Goal: Task Accomplishment & Management: Use online tool/utility

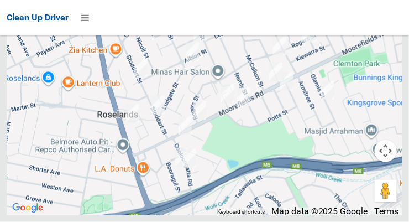
scroll to position [9075, 0]
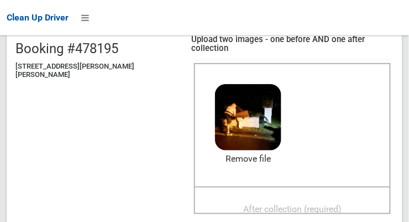
scroll to position [134, 0]
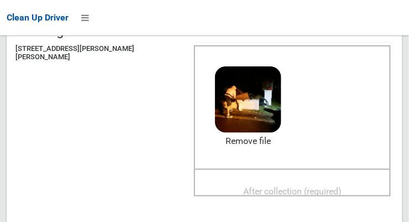
click at [299, 186] on span "After collection (required)" at bounding box center [292, 191] width 98 height 11
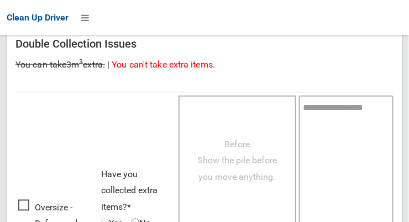
scroll to position [1000, 0]
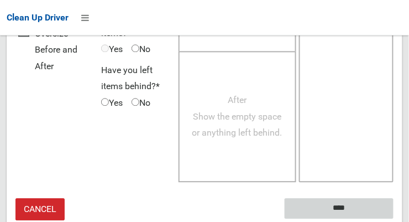
click at [360, 198] on input "****" at bounding box center [339, 208] width 109 height 20
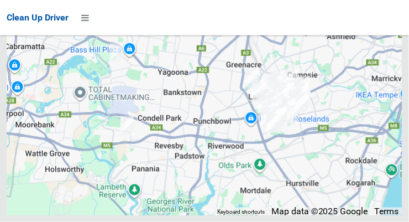
scroll to position [9210, 0]
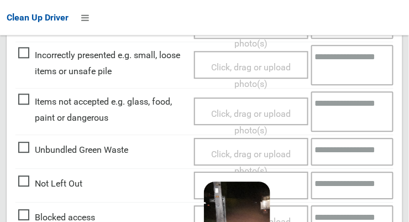
scroll to position [807, 0]
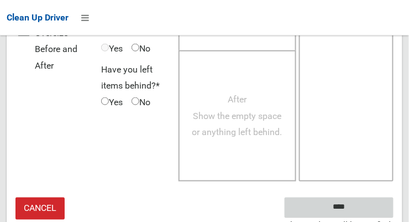
click at [363, 198] on input "****" at bounding box center [339, 207] width 109 height 20
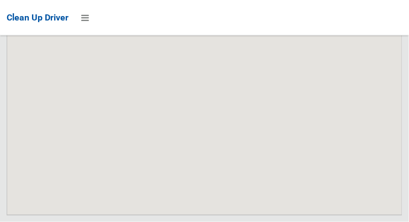
scroll to position [9647, 0]
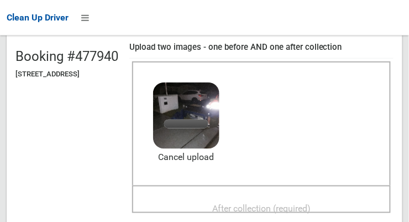
scroll to position [111, 0]
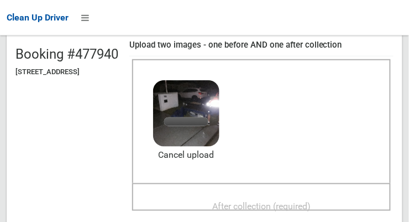
click at [309, 201] on span "After collection (required)" at bounding box center [261, 206] width 98 height 11
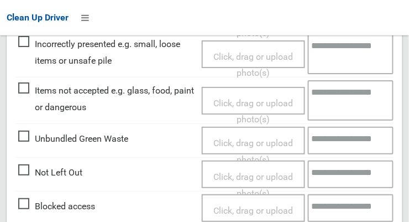
scroll to position [1049, 0]
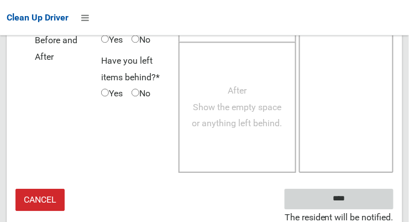
click at [362, 191] on input "****" at bounding box center [339, 199] width 109 height 20
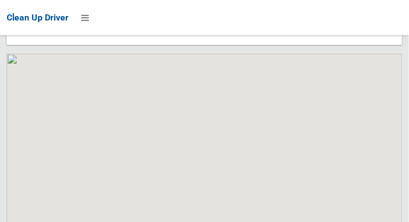
scroll to position [9647, 0]
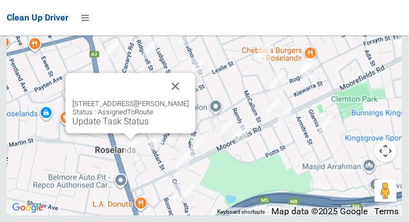
click at [189, 100] on button "Close" at bounding box center [176, 86] width 27 height 27
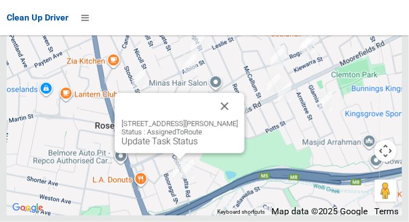
click at [174, 147] on link "Update Task Status" at bounding box center [160, 141] width 76 height 11
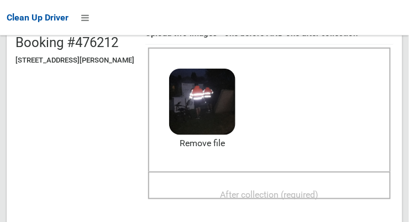
scroll to position [127, 0]
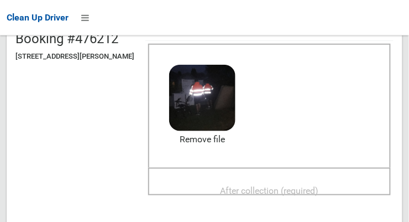
click at [312, 190] on span "After collection (required)" at bounding box center [270, 190] width 98 height 11
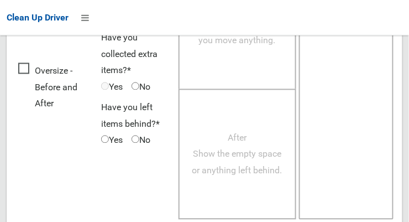
scroll to position [1000, 0]
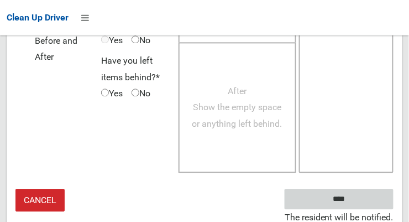
click at [367, 194] on input "****" at bounding box center [339, 199] width 109 height 20
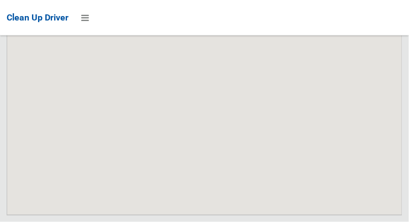
scroll to position [9647, 0]
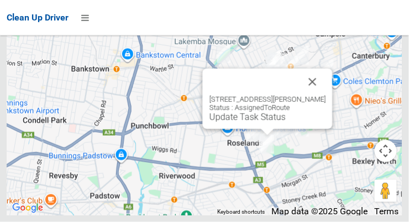
click at [253, 122] on link "Update Task Status" at bounding box center [248, 117] width 76 height 11
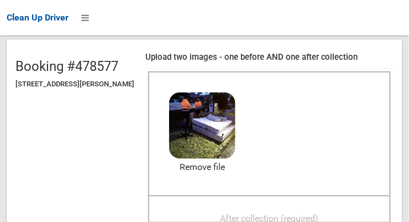
scroll to position [108, 0]
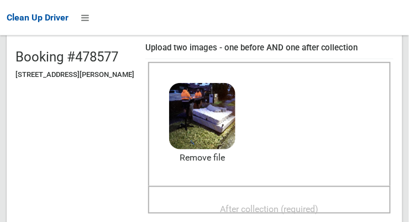
click at [315, 206] on div "After collection (required)" at bounding box center [269, 208] width 218 height 20
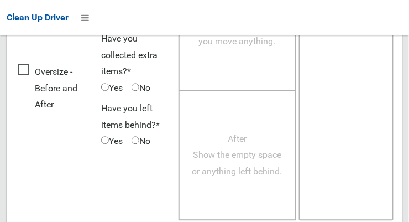
scroll to position [1008, 0]
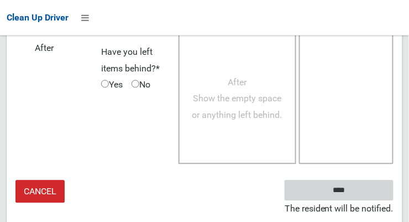
click at [371, 194] on input "****" at bounding box center [339, 190] width 109 height 20
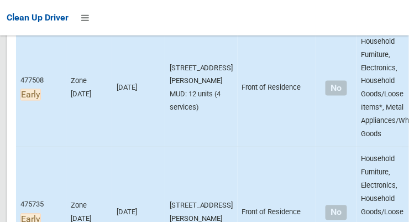
scroll to position [239, 0]
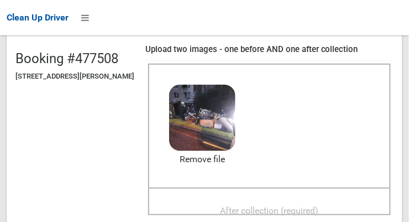
scroll to position [107, 0]
click at [297, 213] on span "After collection (required)" at bounding box center [270, 210] width 98 height 11
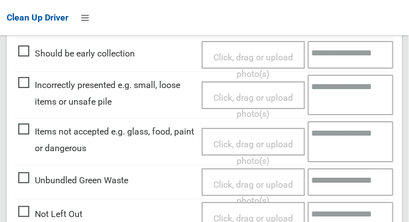
scroll to position [675, 0]
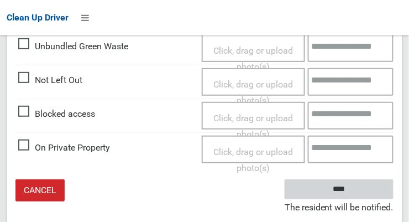
click at [368, 193] on input "****" at bounding box center [339, 189] width 109 height 20
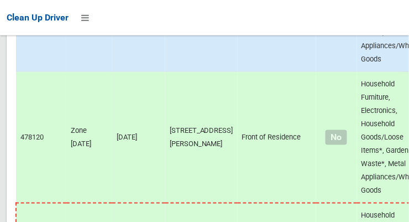
scroll to position [9647, 0]
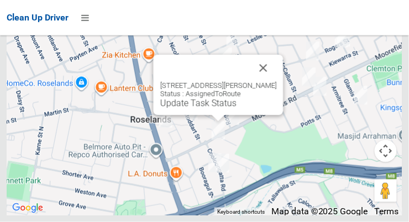
click at [204, 108] on link "Update Task Status" at bounding box center [198, 103] width 76 height 11
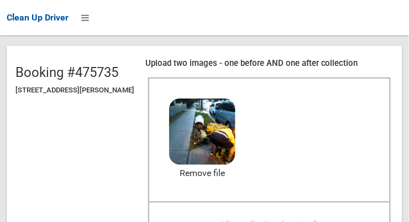
scroll to position [124, 0]
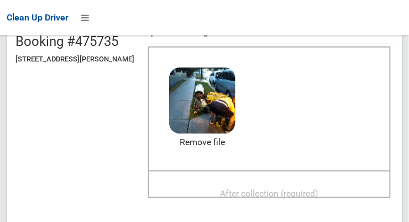
click at [311, 197] on span "After collection (required)" at bounding box center [270, 193] width 98 height 11
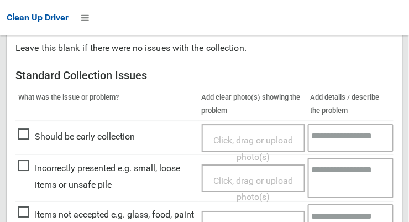
scroll to position [1008, 0]
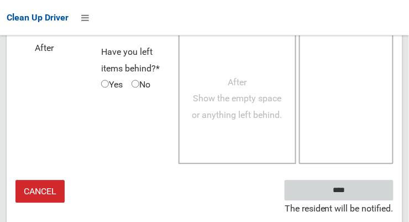
click at [367, 189] on input "****" at bounding box center [339, 190] width 109 height 20
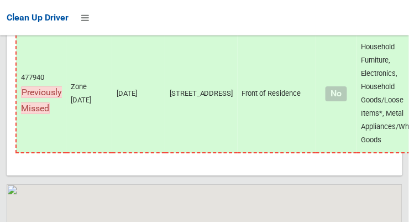
scroll to position [9647, 0]
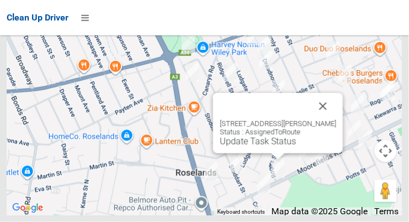
click at [270, 147] on link "Update Task Status" at bounding box center [258, 141] width 76 height 11
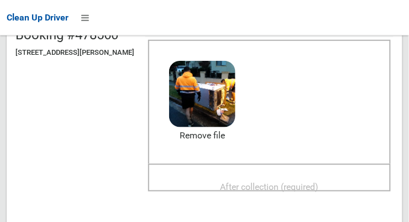
scroll to position [129, 0]
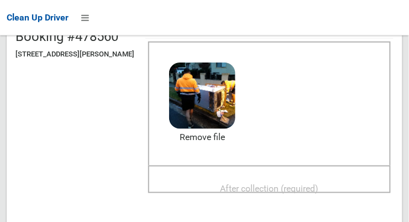
click at [305, 186] on span "After collection (required)" at bounding box center [270, 188] width 98 height 11
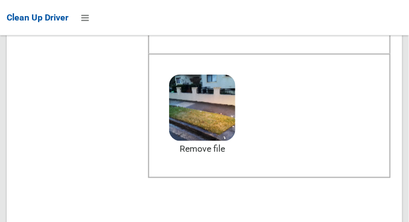
scroll to position [1000, 0]
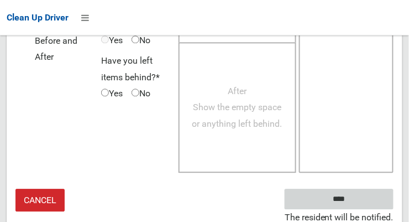
click at [368, 195] on input "****" at bounding box center [339, 199] width 109 height 20
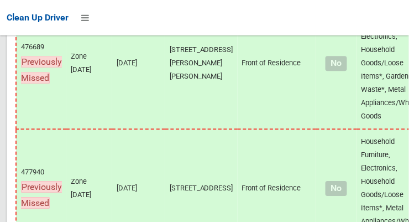
scroll to position [9647, 0]
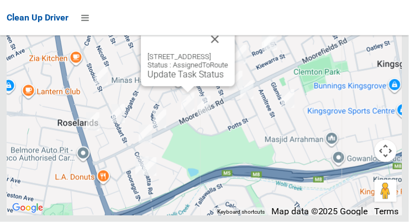
click at [171, 80] on link "Update Task Status" at bounding box center [186, 74] width 76 height 11
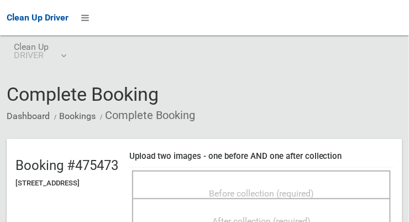
click at [306, 198] on span "Before collection (required)" at bounding box center [261, 193] width 105 height 11
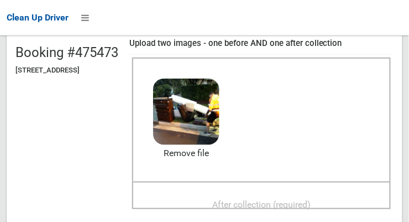
scroll to position [118, 0]
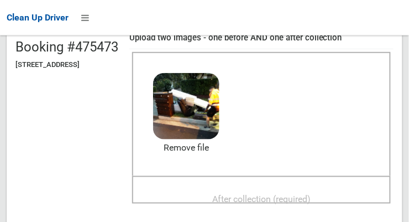
click at [306, 204] on span "After collection (required)" at bounding box center [261, 198] width 98 height 11
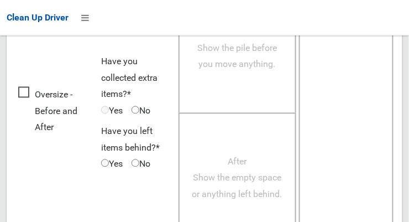
scroll to position [1009, 0]
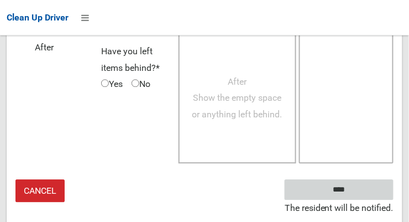
click at [369, 192] on input "****" at bounding box center [339, 189] width 109 height 20
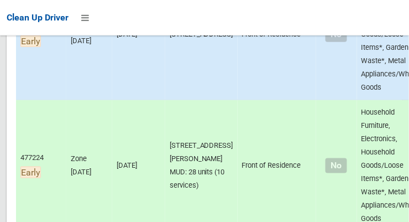
scroll to position [734, 0]
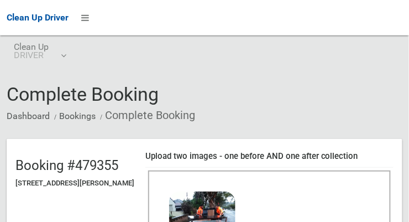
scroll to position [121, 0]
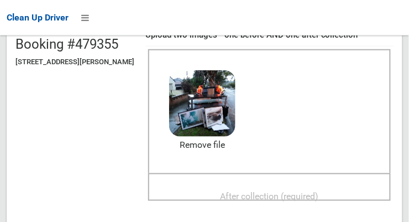
click at [318, 199] on span "After collection (required)" at bounding box center [270, 196] width 98 height 11
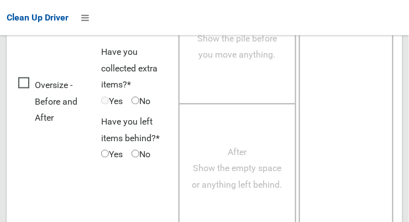
scroll to position [1008, 0]
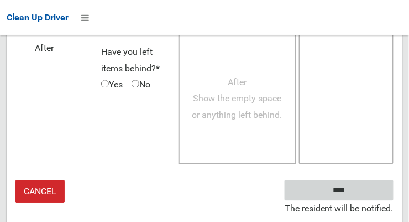
click at [369, 191] on input "****" at bounding box center [339, 190] width 109 height 20
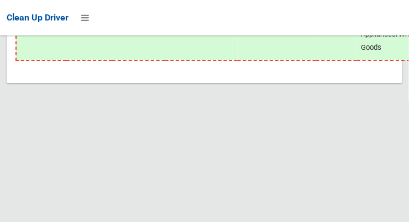
scroll to position [9647, 0]
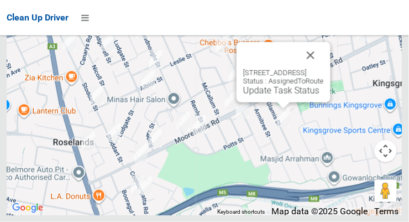
click at [324, 69] on button "Close" at bounding box center [310, 55] width 27 height 27
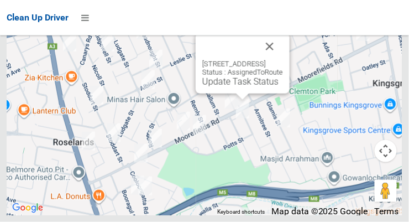
click at [283, 60] on button "Close" at bounding box center [270, 46] width 27 height 27
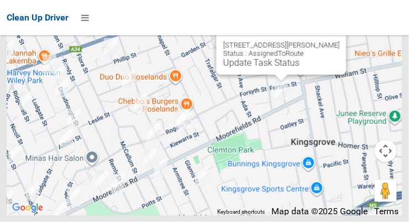
click at [337, 41] on button "Close" at bounding box center [326, 27] width 27 height 27
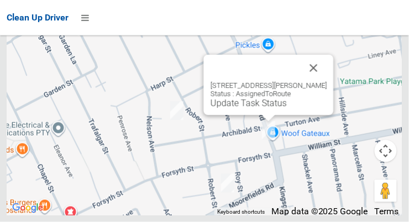
click at [324, 81] on button "Close" at bounding box center [314, 68] width 27 height 27
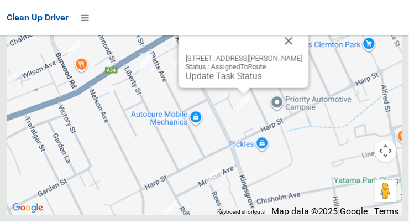
click at [302, 54] on button "Close" at bounding box center [289, 41] width 27 height 27
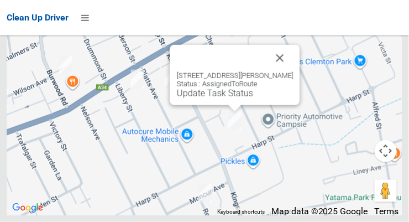
click at [293, 71] on button "Close" at bounding box center [280, 58] width 27 height 27
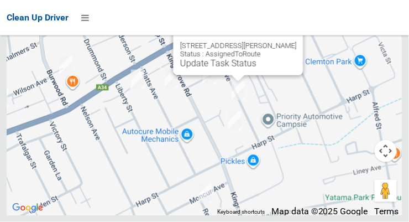
click at [297, 39] on button "Close" at bounding box center [283, 28] width 27 height 27
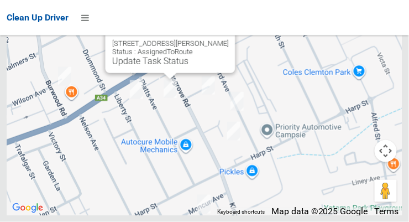
click at [222, 39] on button "Close" at bounding box center [215, 26] width 27 height 27
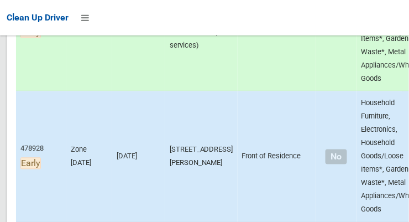
scroll to position [870, 0]
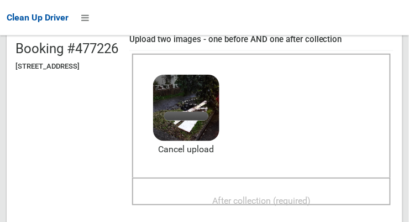
scroll to position [110, 0]
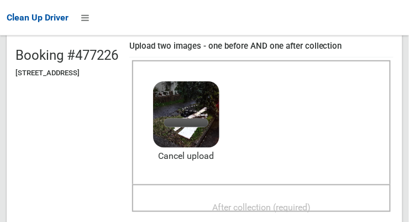
click at [305, 206] on span "After collection (required)" at bounding box center [261, 207] width 98 height 11
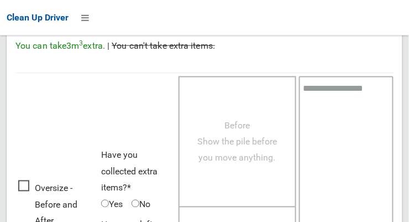
scroll to position [1000, 0]
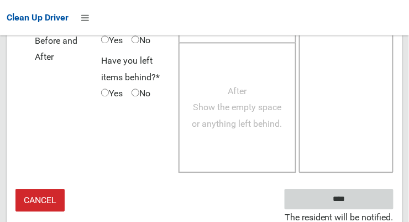
click at [372, 197] on input "****" at bounding box center [339, 199] width 109 height 20
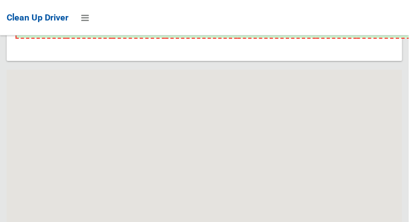
scroll to position [9647, 0]
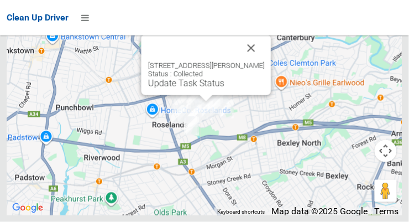
click at [265, 61] on button "Close" at bounding box center [251, 48] width 27 height 27
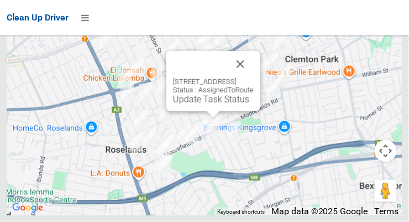
click at [212, 104] on link "Update Task Status" at bounding box center [211, 99] width 76 height 11
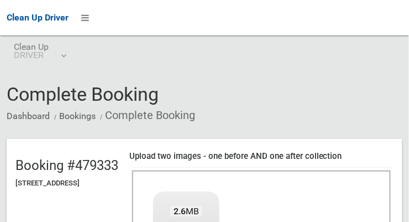
scroll to position [155, 0]
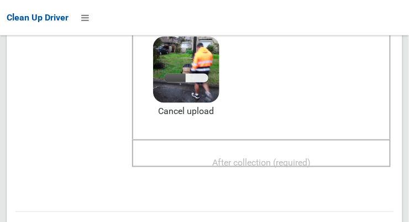
click at [308, 158] on span "After collection (required)" at bounding box center [261, 162] width 98 height 11
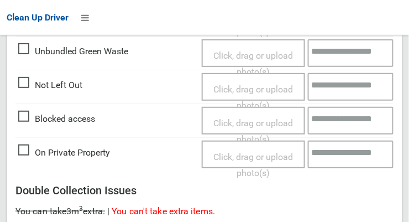
scroll to position [1000, 0]
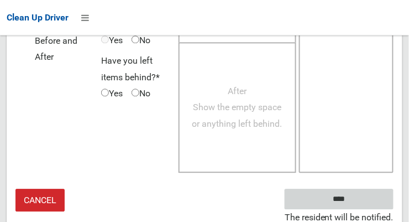
click at [368, 191] on input "****" at bounding box center [339, 199] width 109 height 20
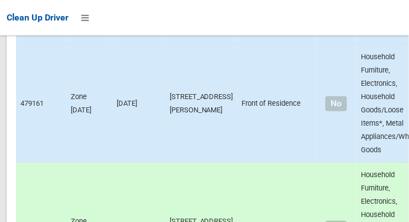
scroll to position [9647, 0]
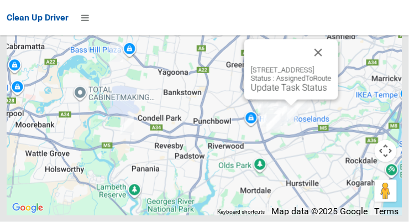
click at [285, 93] on link "Update Task Status" at bounding box center [289, 87] width 76 height 11
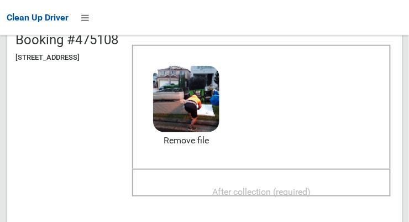
scroll to position [123, 0]
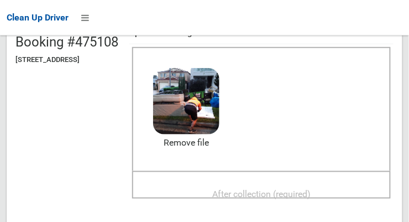
click at [298, 189] on span "After collection (required)" at bounding box center [261, 194] width 98 height 11
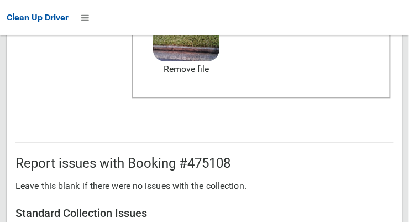
scroll to position [1000, 0]
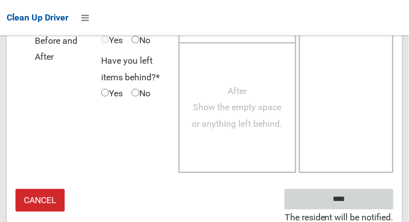
click at [365, 192] on input "****" at bounding box center [339, 199] width 109 height 20
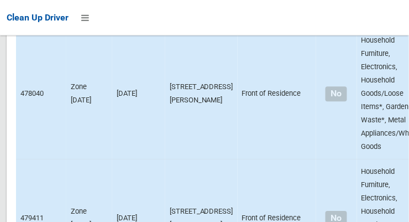
scroll to position [9647, 0]
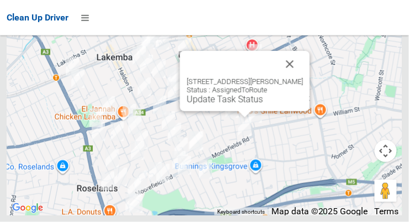
click at [243, 104] on link "Update Task Status" at bounding box center [225, 99] width 76 height 11
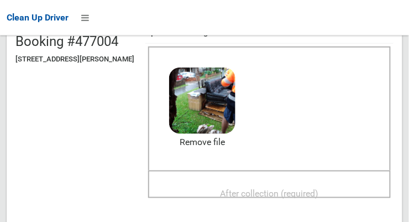
scroll to position [127, 0]
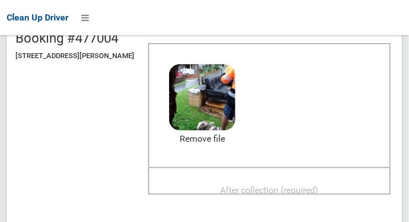
click at [319, 191] on span "After collection (required)" at bounding box center [270, 190] width 98 height 11
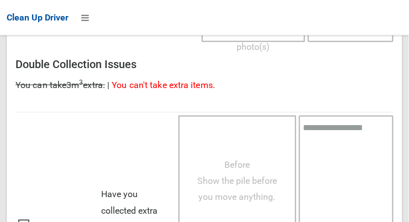
scroll to position [1000, 0]
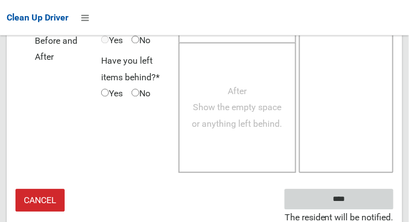
click at [376, 192] on input "****" at bounding box center [339, 199] width 109 height 20
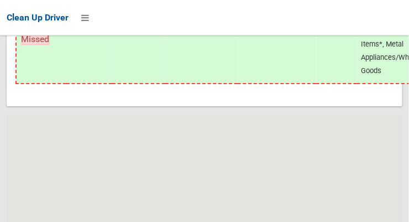
scroll to position [9647, 0]
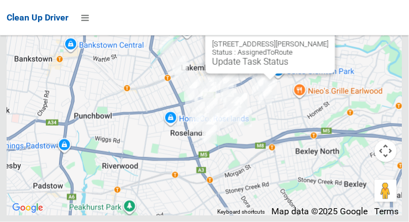
click at [271, 67] on link "Update Task Status" at bounding box center [250, 61] width 76 height 11
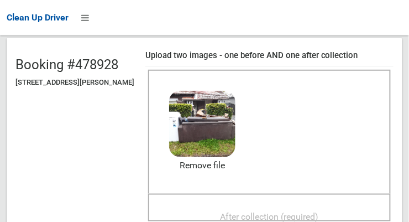
scroll to position [121, 0]
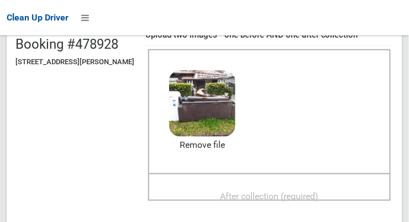
click at [308, 195] on span "After collection (required)" at bounding box center [270, 196] width 98 height 11
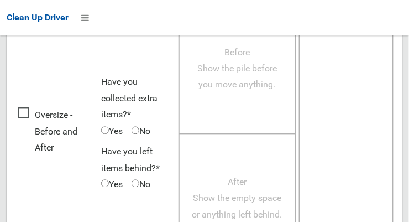
scroll to position [1000, 0]
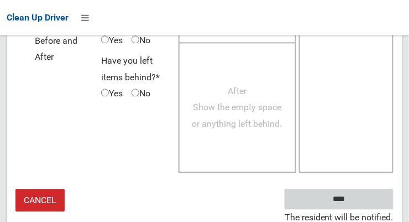
click at [372, 195] on input "****" at bounding box center [339, 199] width 109 height 20
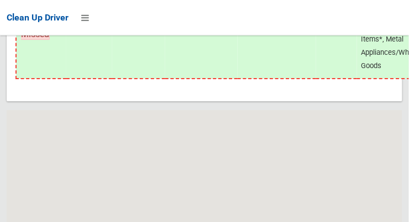
scroll to position [9647, 0]
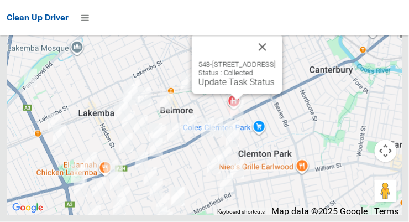
click at [276, 60] on button "Close" at bounding box center [262, 47] width 27 height 27
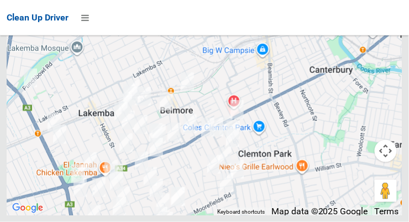
scroll to position [9641, 0]
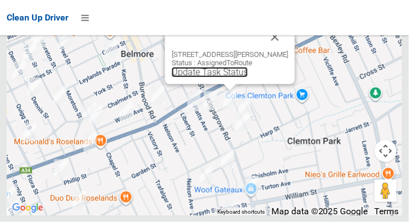
click at [227, 77] on link "Update Task Status" at bounding box center [210, 72] width 76 height 11
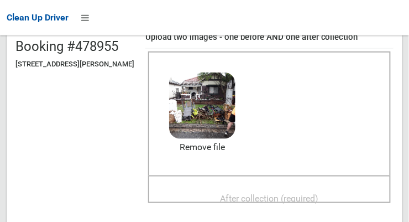
scroll to position [124, 0]
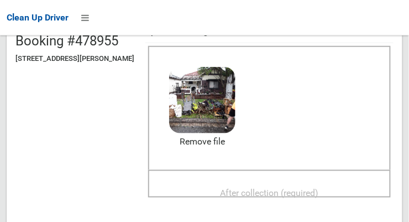
click at [313, 187] on span "After collection (required)" at bounding box center [270, 192] width 98 height 11
click at [302, 189] on span "After collection (required)" at bounding box center [270, 192] width 98 height 11
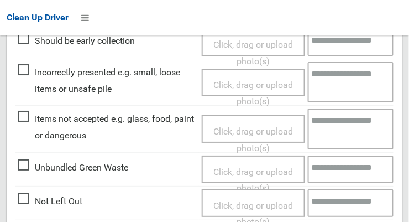
scroll to position [1000, 0]
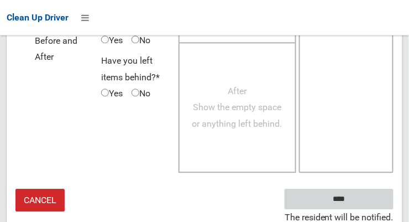
click at [372, 194] on input "****" at bounding box center [339, 199] width 109 height 20
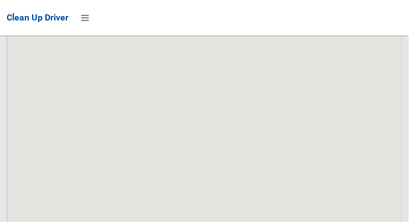
scroll to position [9647, 0]
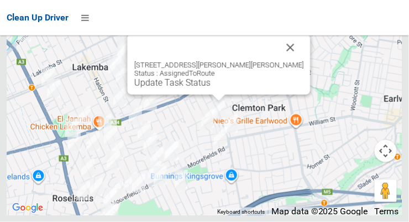
click at [278, 61] on button "Close" at bounding box center [291, 47] width 27 height 27
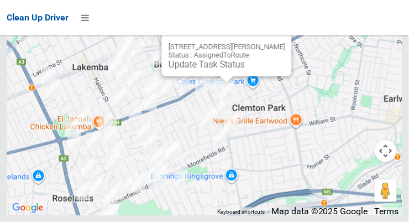
click at [223, 70] on link "Update Task Status" at bounding box center [207, 64] width 76 height 11
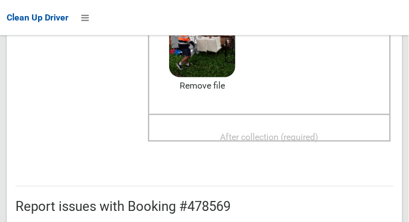
scroll to position [192, 0]
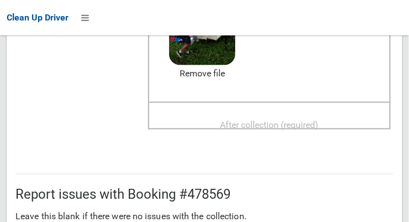
click at [351, 122] on div "After collection (required)" at bounding box center [269, 124] width 218 height 20
click at [290, 114] on div "After collection (required)" at bounding box center [269, 124] width 218 height 20
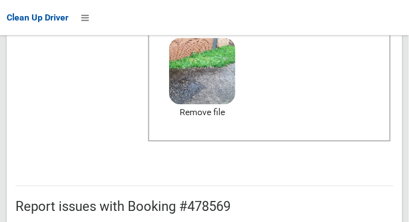
scroll to position [1000, 0]
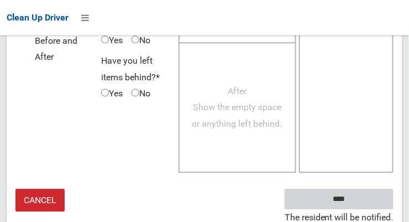
click at [355, 202] on input "****" at bounding box center [339, 199] width 109 height 20
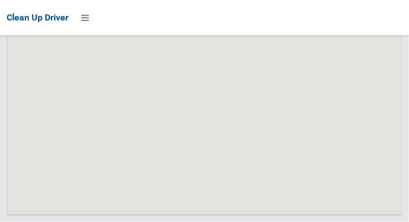
scroll to position [9647, 0]
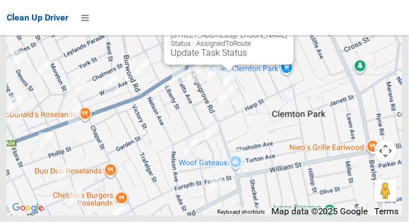
click at [227, 58] on link "Update Task Status" at bounding box center [209, 53] width 76 height 11
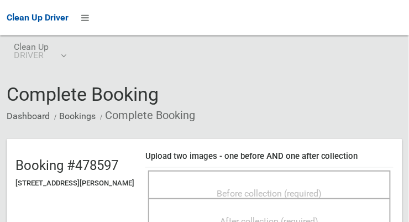
click at [298, 188] on span "Before collection (required)" at bounding box center [269, 193] width 105 height 11
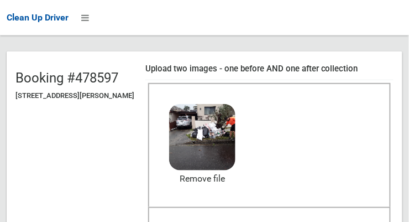
scroll to position [111, 0]
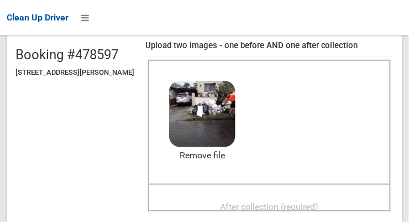
click at [319, 201] on span "After collection (required)" at bounding box center [270, 206] width 98 height 11
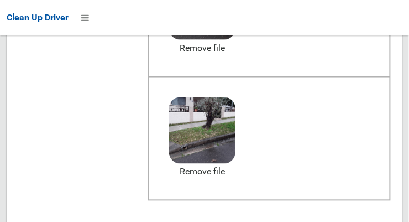
scroll to position [1000, 0]
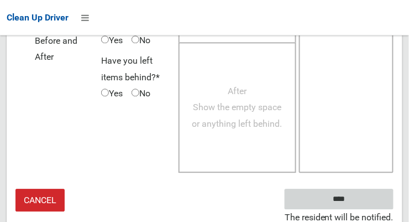
click at [380, 196] on input "****" at bounding box center [339, 199] width 109 height 20
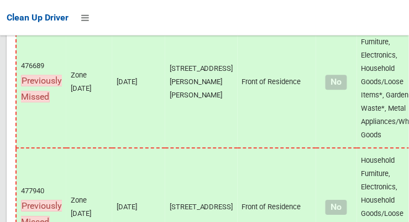
scroll to position [9647, 0]
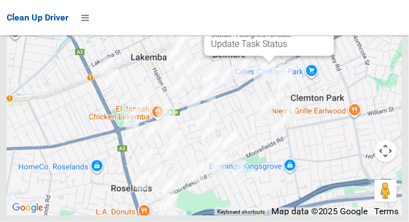
click at [269, 49] on link "Update Task Status" at bounding box center [249, 44] width 76 height 11
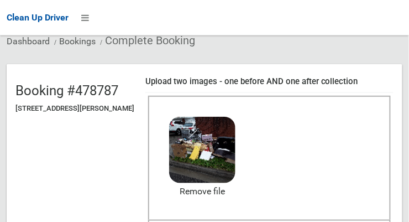
scroll to position [83, 0]
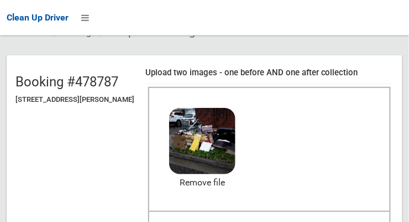
click at [319, 221] on div "After collection (required)" at bounding box center [269, 225] width 243 height 28
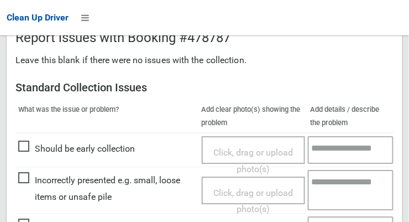
scroll to position [666, 0]
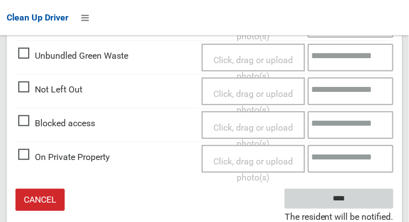
click at [368, 198] on input "****" at bounding box center [339, 199] width 109 height 20
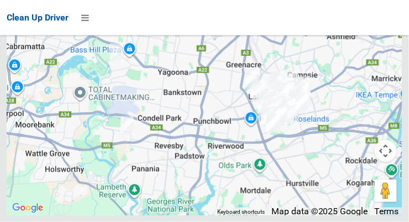
scroll to position [9647, 0]
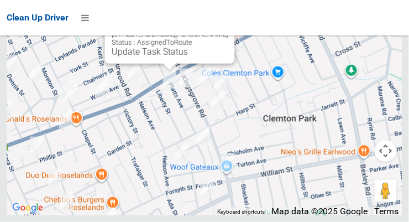
click at [224, 30] on button "Close" at bounding box center [215, 16] width 27 height 27
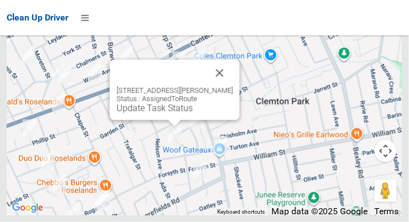
click at [224, 86] on button "Close" at bounding box center [220, 73] width 27 height 27
click at [222, 86] on button "Close" at bounding box center [220, 73] width 27 height 27
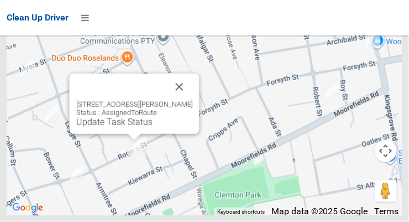
click at [193, 100] on button "Close" at bounding box center [179, 87] width 27 height 27
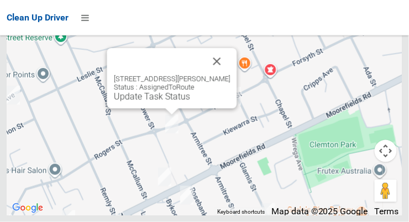
click at [224, 75] on button "Close" at bounding box center [217, 61] width 27 height 27
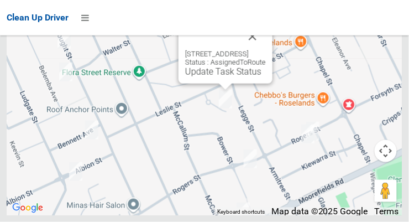
click at [266, 50] on button "Close" at bounding box center [252, 36] width 27 height 27
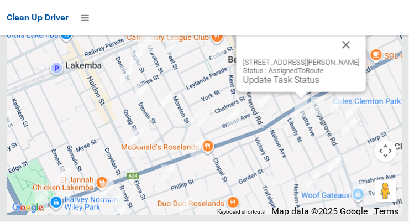
click at [297, 85] on link "Update Task Status" at bounding box center [281, 80] width 76 height 11
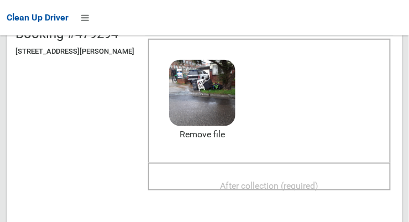
scroll to position [134, 0]
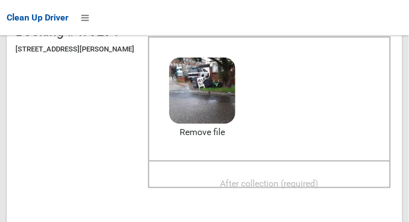
click at [334, 163] on div "After collection (required)" at bounding box center [269, 174] width 243 height 28
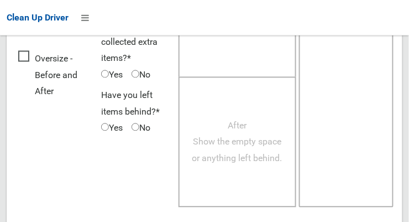
scroll to position [1000, 0]
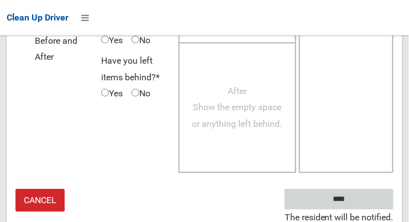
click at [377, 192] on input "****" at bounding box center [339, 199] width 109 height 20
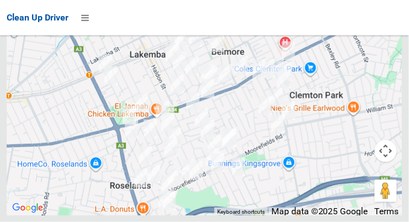
scroll to position [9642, 0]
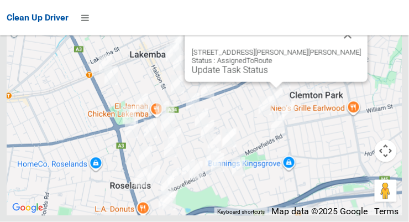
click at [268, 75] on link "Update Task Status" at bounding box center [230, 70] width 76 height 11
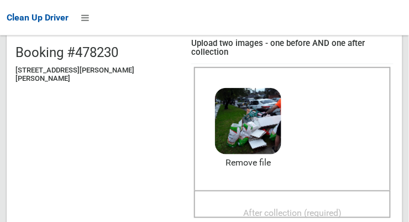
scroll to position [114, 0]
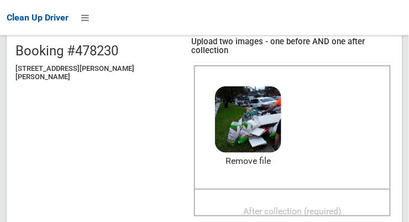
click at [302, 206] on span "After collection (required)" at bounding box center [292, 211] width 98 height 11
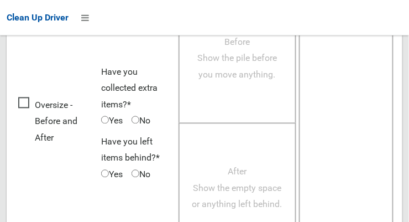
scroll to position [1000, 0]
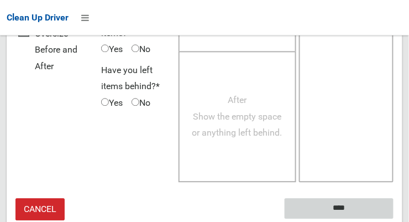
click at [370, 198] on input "****" at bounding box center [339, 208] width 109 height 20
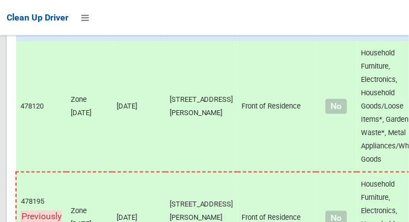
scroll to position [9647, 0]
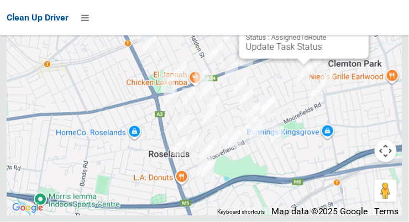
click at [299, 52] on link "Update Task Status" at bounding box center [284, 46] width 76 height 11
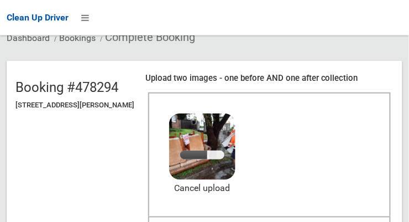
scroll to position [91, 0]
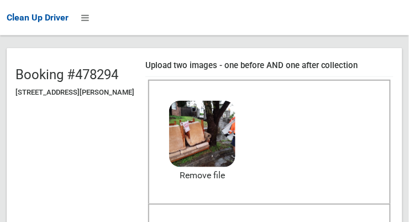
click at [286, 221] on span "After collection (required)" at bounding box center [270, 226] width 98 height 11
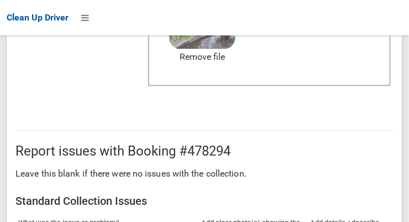
scroll to position [1000, 0]
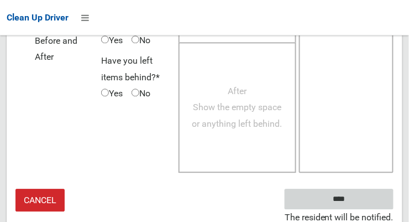
click at [373, 196] on input "****" at bounding box center [339, 199] width 109 height 20
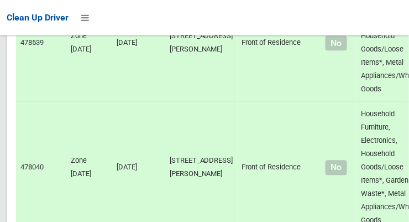
scroll to position [9647, 0]
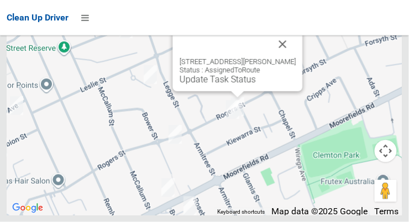
click at [239, 85] on link "Update Task Status" at bounding box center [218, 79] width 76 height 11
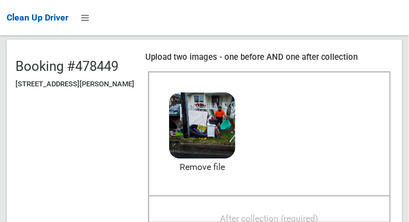
scroll to position [98, 0]
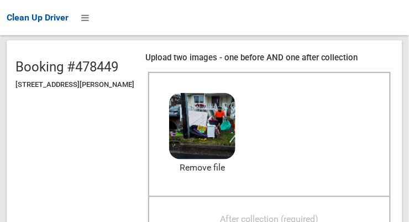
click at [295, 213] on span "After collection (required)" at bounding box center [270, 218] width 98 height 11
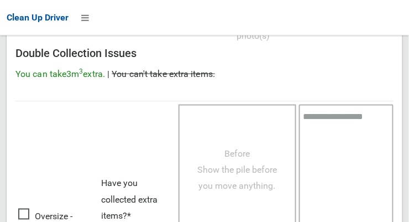
scroll to position [1000, 0]
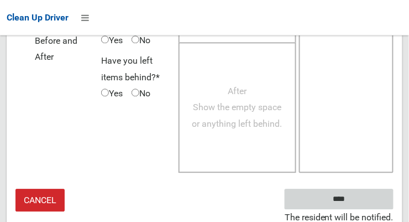
click at [372, 196] on input "****" at bounding box center [339, 199] width 109 height 20
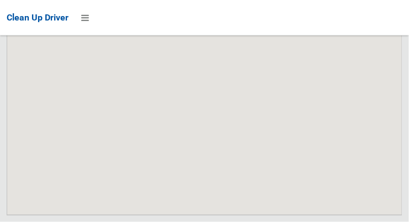
scroll to position [9647, 0]
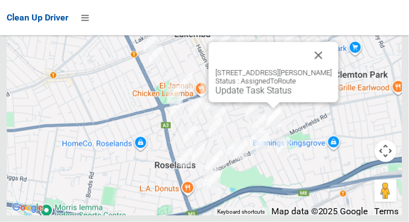
click at [266, 96] on link "Update Task Status" at bounding box center [254, 90] width 76 height 11
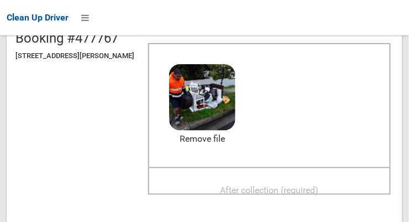
scroll to position [131, 0]
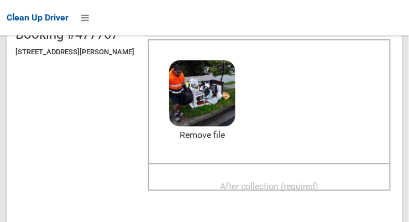
click at [343, 177] on div "After collection (required)" at bounding box center [269, 185] width 218 height 20
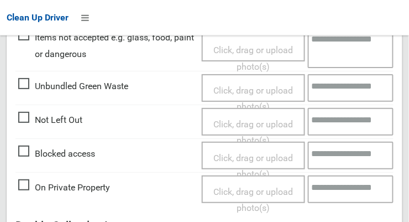
scroll to position [1000, 0]
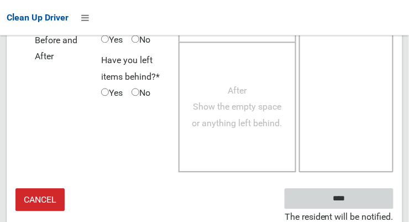
click at [359, 193] on input "****" at bounding box center [339, 199] width 109 height 20
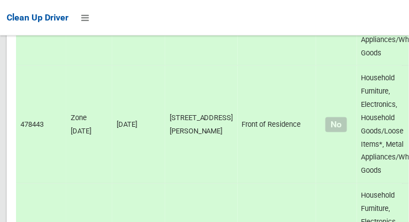
scroll to position [9647, 0]
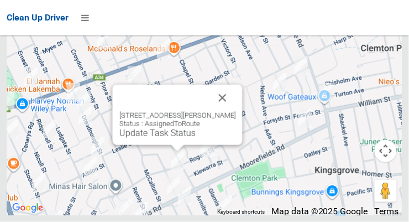
click at [181, 138] on link "Update Task Status" at bounding box center [157, 133] width 76 height 11
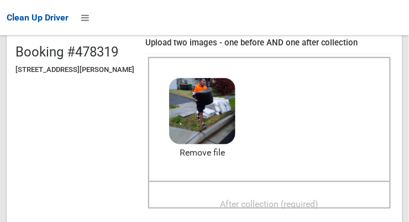
scroll to position [123, 0]
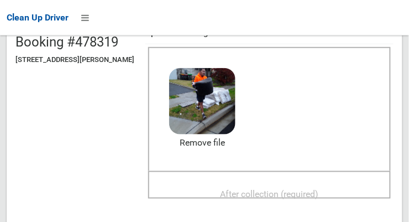
click at [308, 191] on span "After collection (required)" at bounding box center [270, 194] width 98 height 11
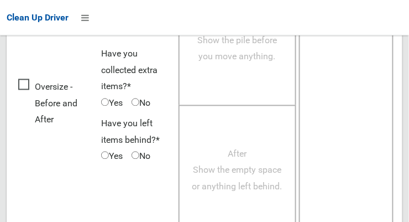
scroll to position [1000, 0]
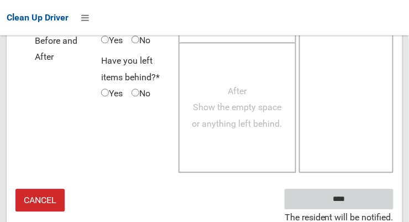
click at [379, 197] on input "****" at bounding box center [339, 199] width 109 height 20
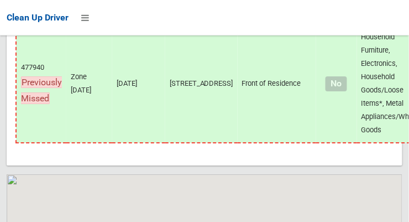
scroll to position [9647, 0]
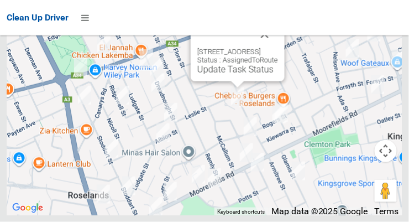
click at [278, 48] on button "Close" at bounding box center [265, 34] width 27 height 27
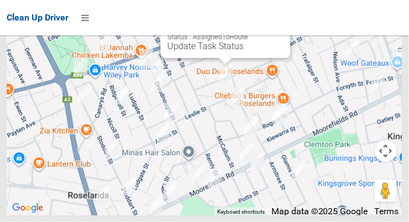
click at [276, 24] on button "Close" at bounding box center [271, 11] width 27 height 27
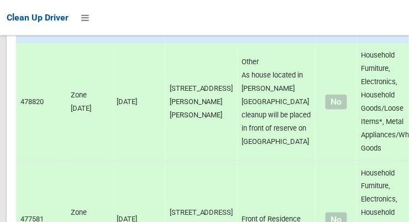
scroll to position [5315, 0]
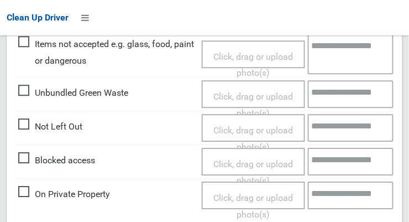
scroll to position [434, 0]
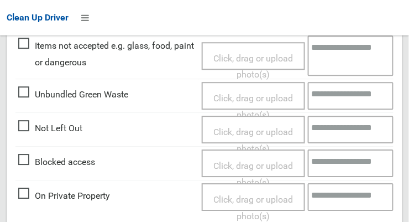
click at [270, 132] on span "Click, drag or upload photo(s)" at bounding box center [253, 140] width 80 height 27
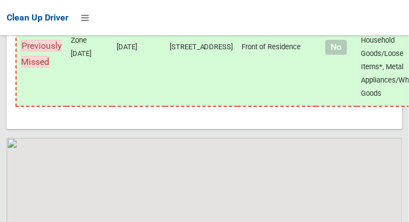
scroll to position [9647, 0]
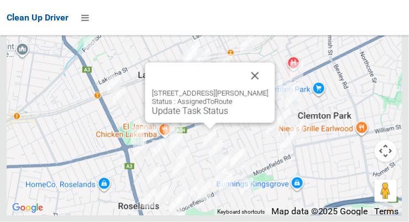
click at [269, 89] on button "Close" at bounding box center [255, 75] width 27 height 27
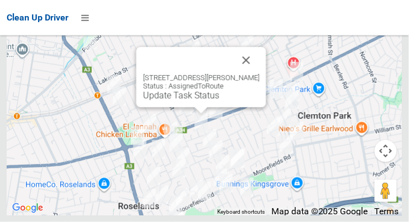
click at [249, 74] on button "Close" at bounding box center [246, 60] width 27 height 27
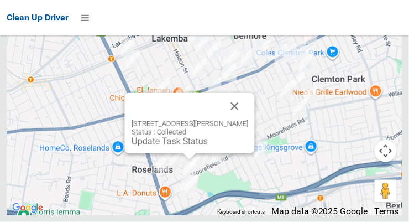
click at [248, 119] on button "Close" at bounding box center [235, 106] width 27 height 27
